Goal: Task Accomplishment & Management: Complete application form

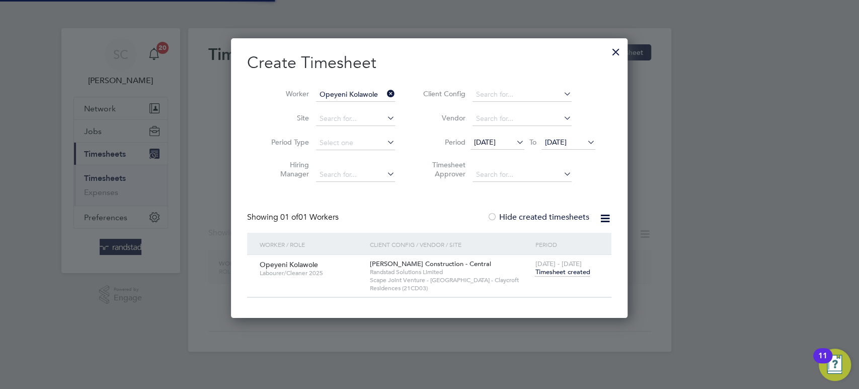
scroll to position [278, 397]
click at [349, 97] on input "Opeyeni Kolawole" at bounding box center [355, 95] width 79 height 14
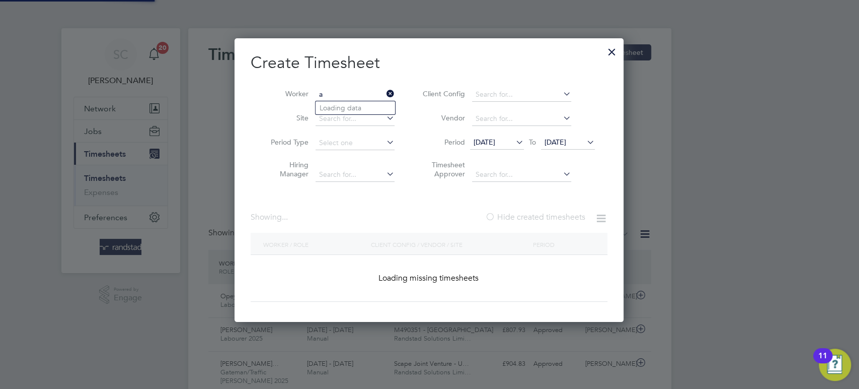
scroll to position [0, 0]
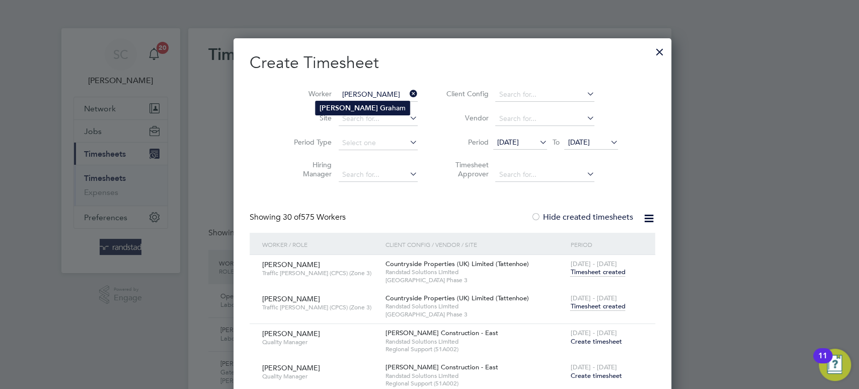
click at [345, 107] on b "[PERSON_NAME]" at bounding box center [349, 108] width 58 height 9
type input "[PERSON_NAME]"
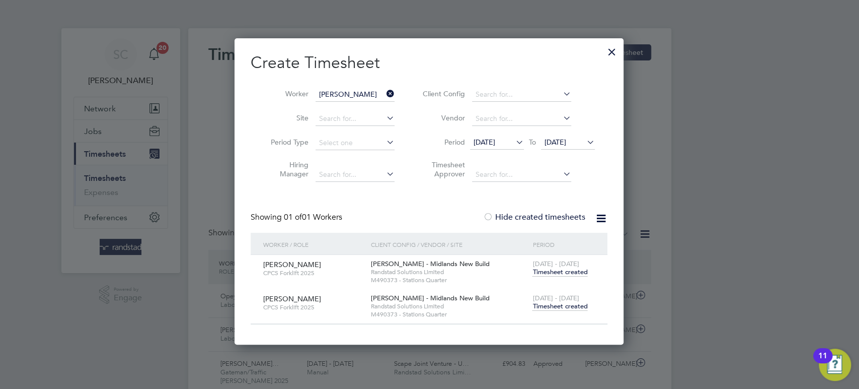
click at [559, 139] on span "[DATE]" at bounding box center [556, 141] width 22 height 9
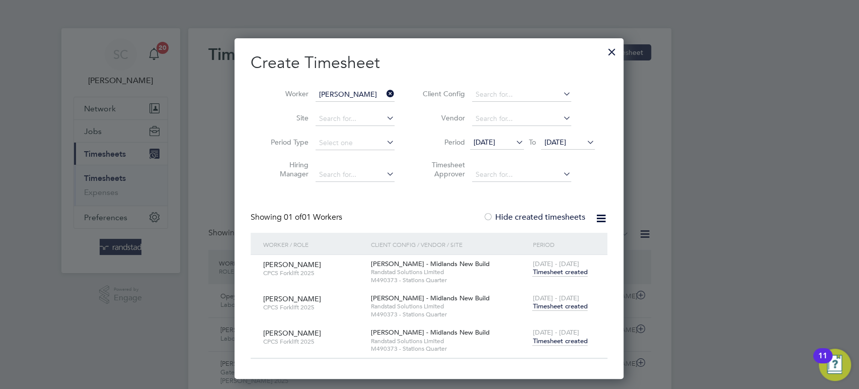
click at [560, 341] on span "Timesheet created" at bounding box center [560, 340] width 55 height 9
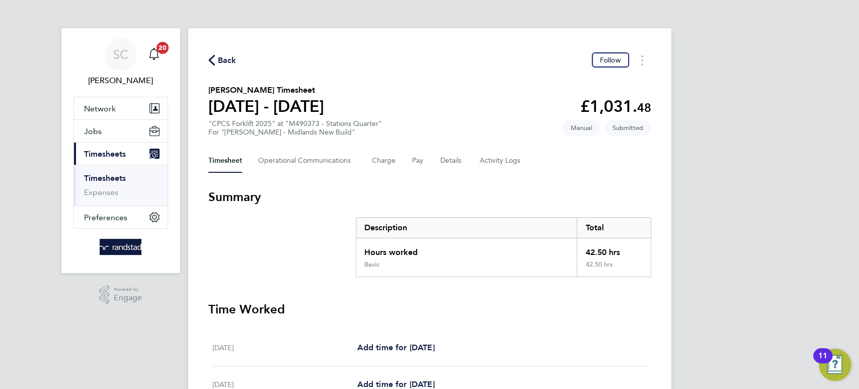
click at [233, 60] on span "Back" at bounding box center [227, 60] width 19 height 12
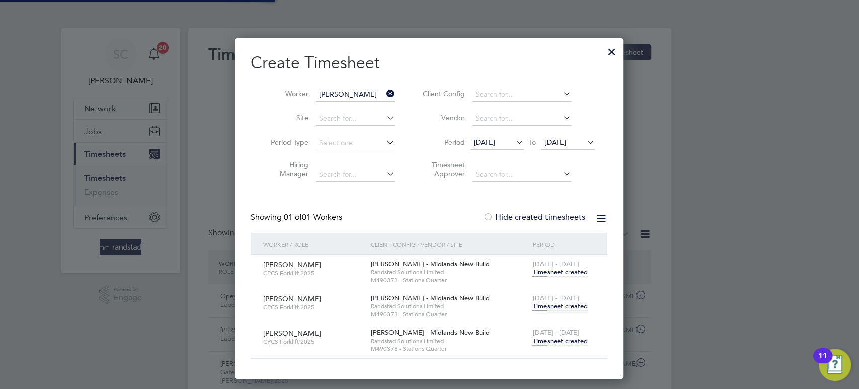
click at [578, 306] on span "Timesheet created" at bounding box center [560, 306] width 55 height 9
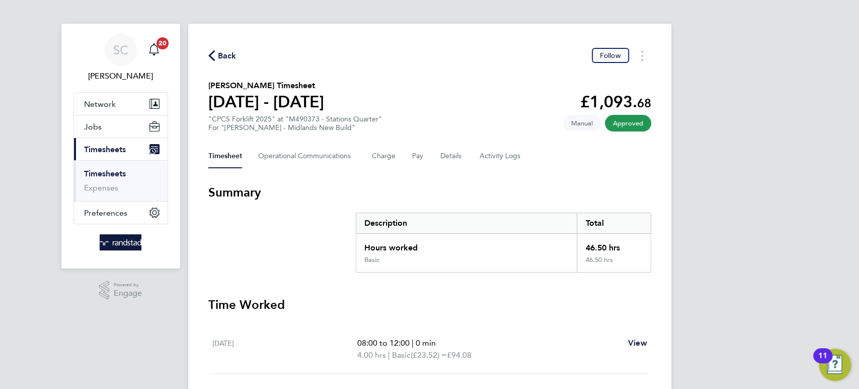
click at [220, 55] on span "Back" at bounding box center [227, 56] width 19 height 12
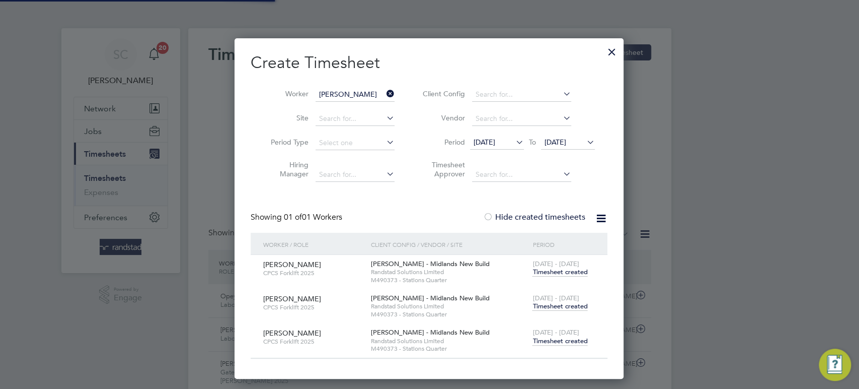
click at [568, 337] on span "Timesheet created" at bounding box center [560, 340] width 55 height 9
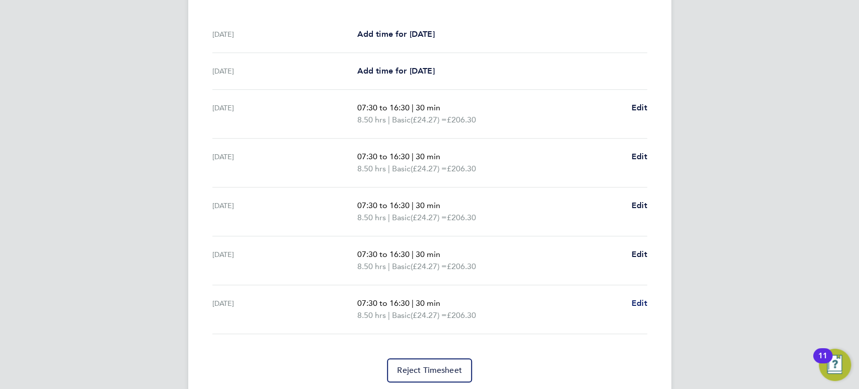
click at [633, 305] on span "Edit" at bounding box center [640, 303] width 16 height 10
select select "30"
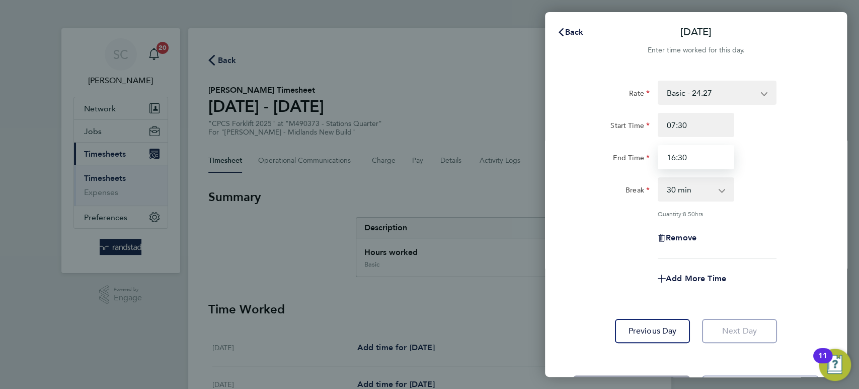
drag, startPoint x: 703, startPoint y: 157, endPoint x: 599, endPoint y: 164, distance: 104.9
click at [599, 164] on div "End Time 16:30" at bounding box center [696, 157] width 254 height 24
click at [685, 278] on span "Add More Time" at bounding box center [696, 278] width 60 height 10
type input "13:00"
select select "null"
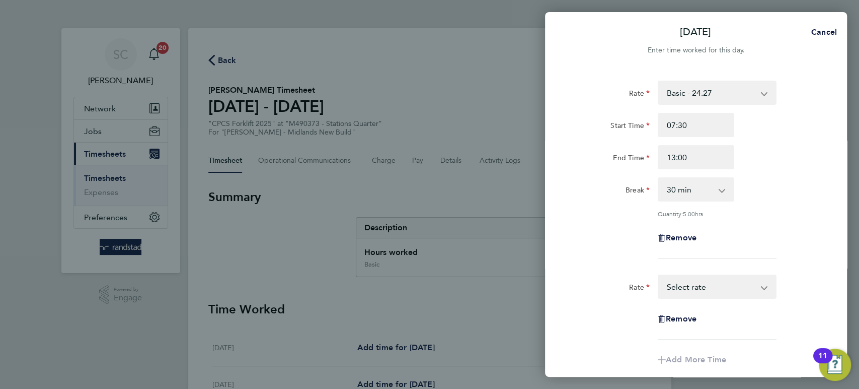
click at [684, 285] on select "Basic - 24.27 Overtime - 35.27 Overtime 2 - 46.27 Select rate" at bounding box center [711, 286] width 105 height 22
select select "60"
click at [686, 314] on input "Start Time" at bounding box center [696, 319] width 77 height 24
type input "13:00"
click at [677, 347] on input "End Time" at bounding box center [696, 351] width 77 height 24
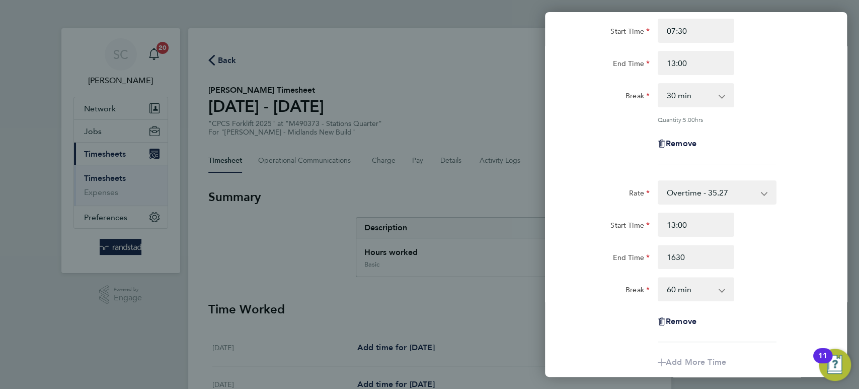
type input "16:30"
click at [683, 285] on select "0 min 15 min 30 min 45 min 60 min 75 min 90 min" at bounding box center [690, 289] width 62 height 22
select select "0"
click at [659, 278] on select "0 min 15 min 30 min 45 min 60 min 75 min 90 min" at bounding box center [690, 289] width 62 height 22
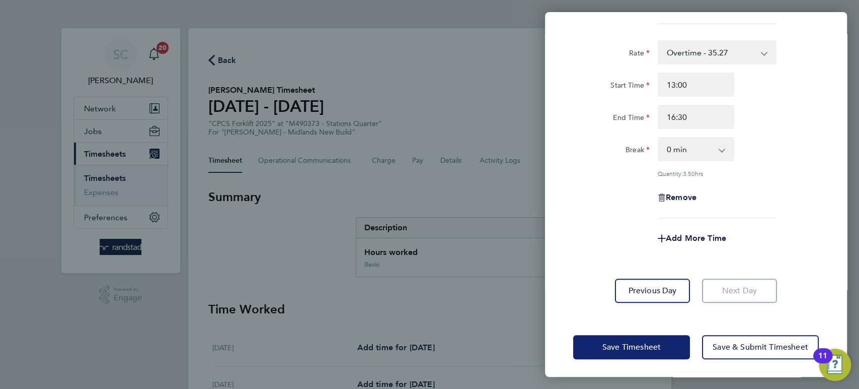
click at [639, 343] on span "Save Timesheet" at bounding box center [632, 347] width 58 height 10
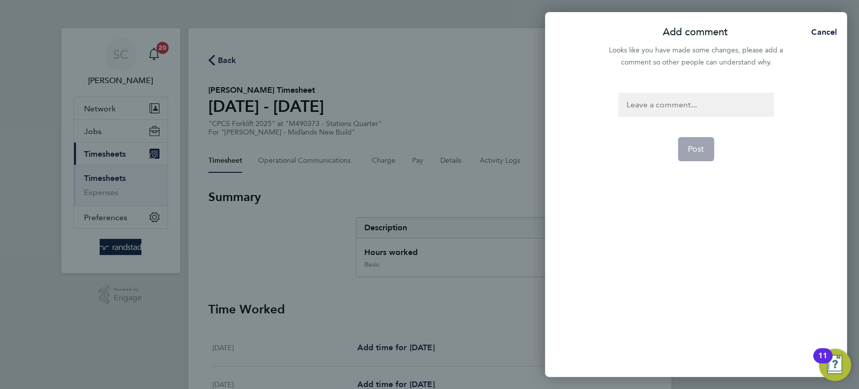
click at [653, 102] on div at bounding box center [696, 105] width 156 height 24
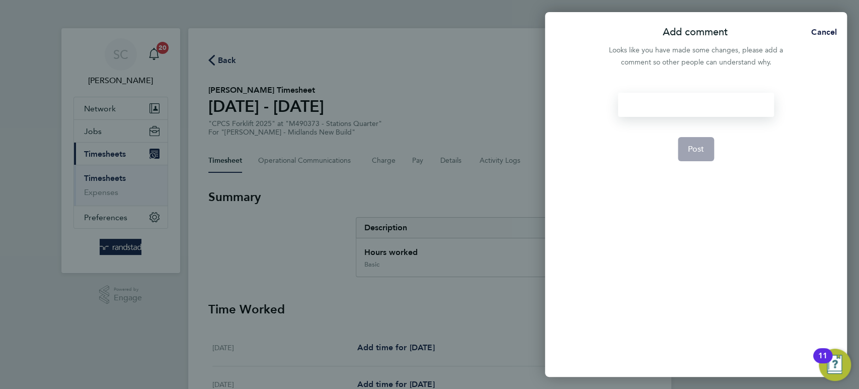
click at [676, 105] on div at bounding box center [696, 105] width 156 height 24
click at [685, 145] on button "Post" at bounding box center [696, 149] width 37 height 24
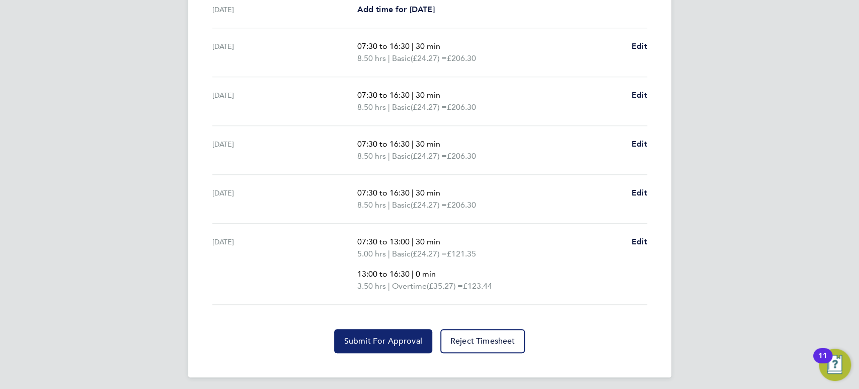
click at [381, 340] on span "Submit For Approval" at bounding box center [383, 341] width 78 height 10
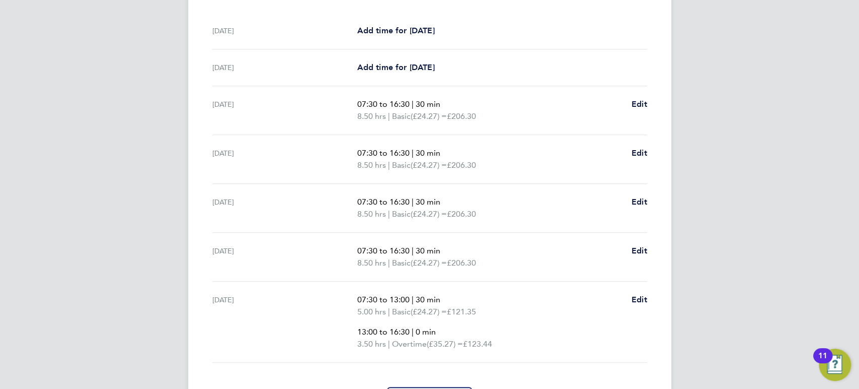
scroll to position [387, 0]
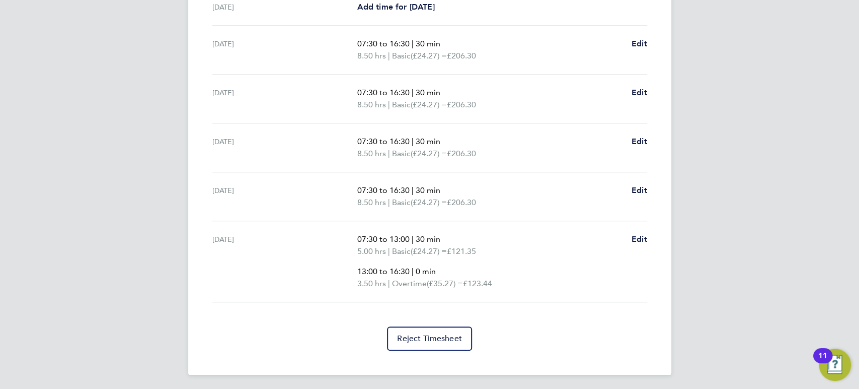
drag, startPoint x: 526, startPoint y: 370, endPoint x: 766, endPoint y: 32, distance: 414.5
click at [766, 32] on div "SC [PERSON_NAME] Notifications 20 Applications: Network Businesses Sites Worker…" at bounding box center [429, 2] width 859 height 778
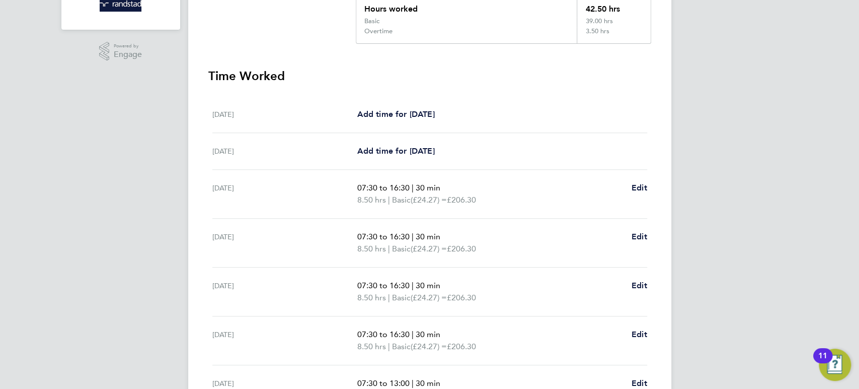
click at [766, 32] on div "SC [PERSON_NAME] Notifications 20 Applications: Network Businesses Sites Worker…" at bounding box center [429, 146] width 859 height 778
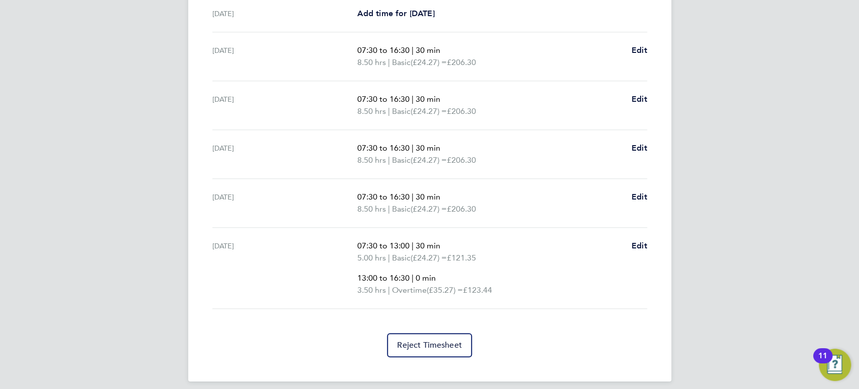
scroll to position [0, 0]
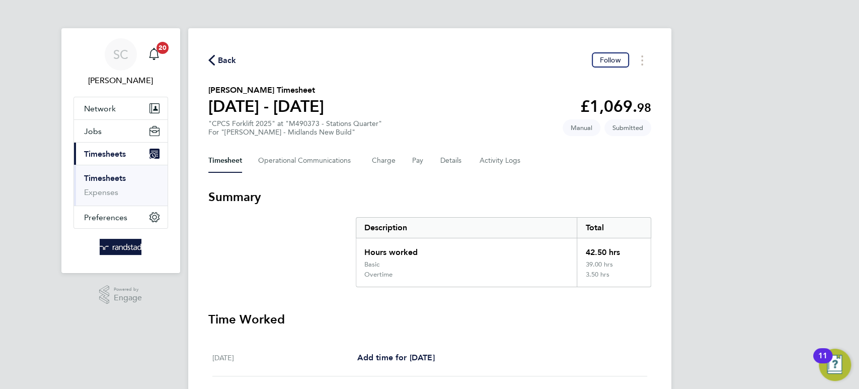
click at [766, 32] on div "SC [PERSON_NAME] Notifications 20 Applications: Network Businesses Sites Worker…" at bounding box center [429, 389] width 859 height 778
click at [418, 157] on button "Pay" at bounding box center [418, 161] width 12 height 24
